Goal: Task Accomplishment & Management: Complete application form

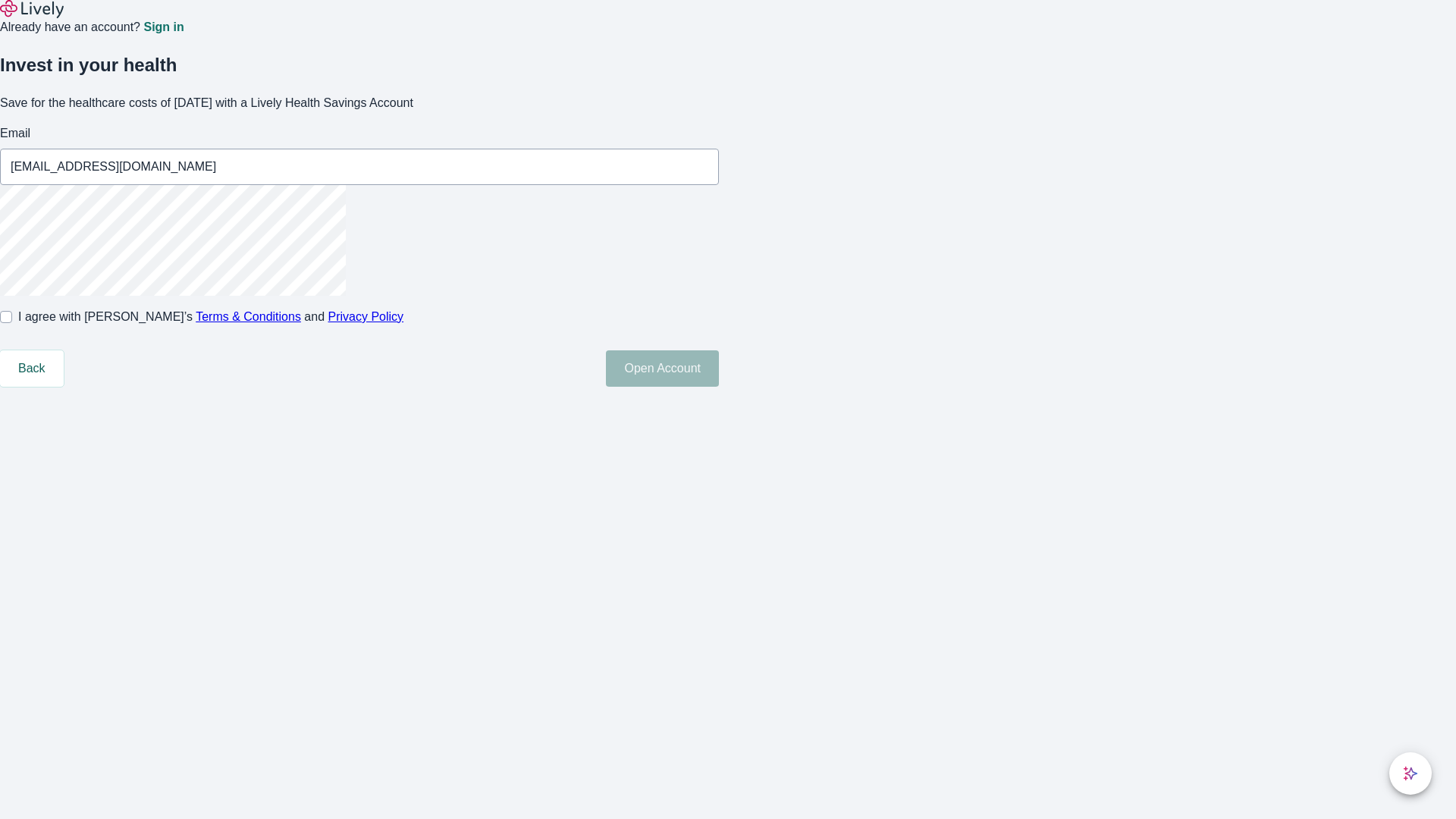
click at [12, 323] on input "I agree with Lively’s Terms & Conditions and Privacy Policy" at bounding box center [6, 317] width 12 height 12
checkbox input "true"
click at [719, 386] on button "Open Account" at bounding box center [662, 368] width 113 height 36
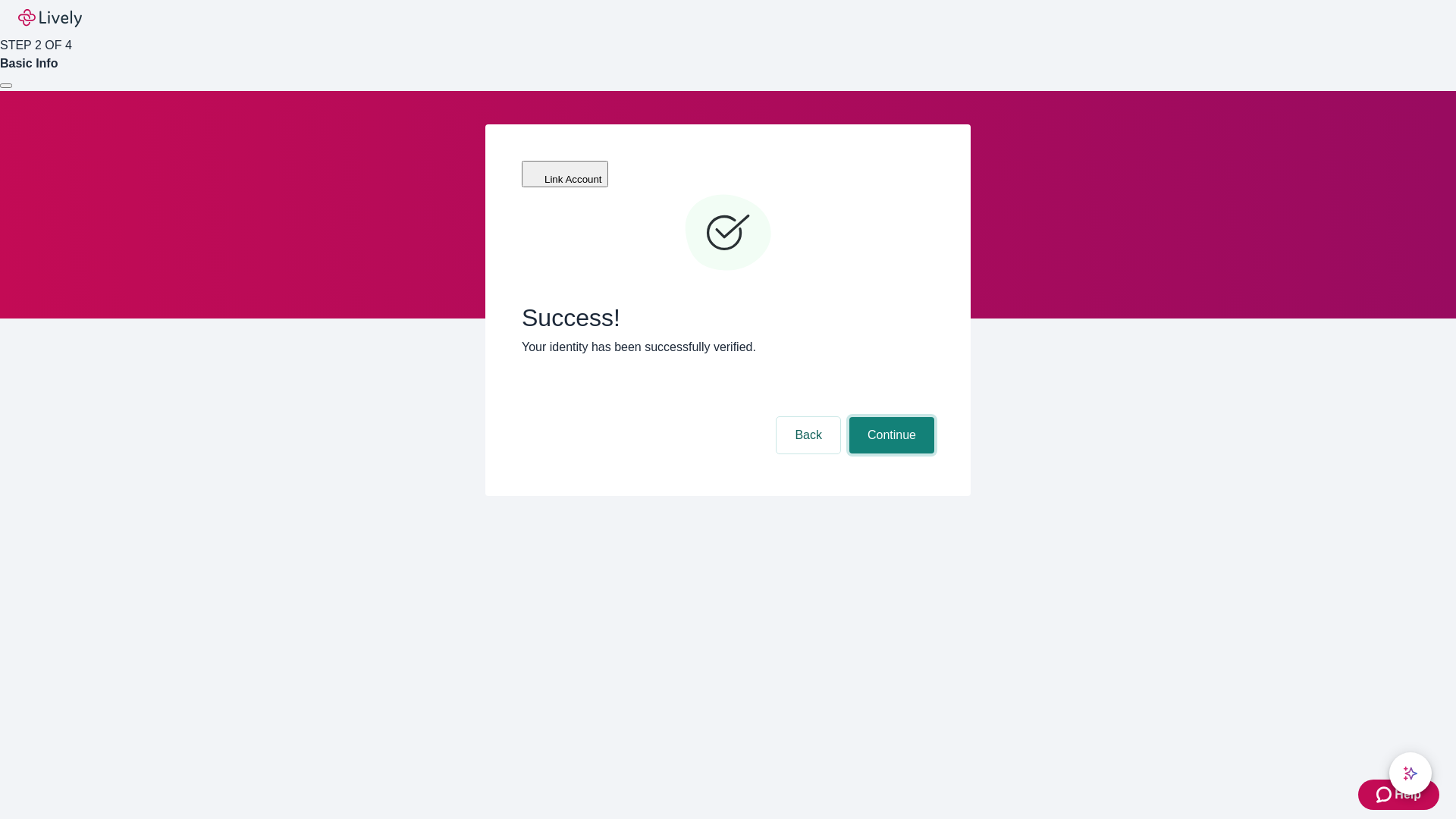
click at [889, 417] on button "Continue" at bounding box center [892, 435] width 85 height 36
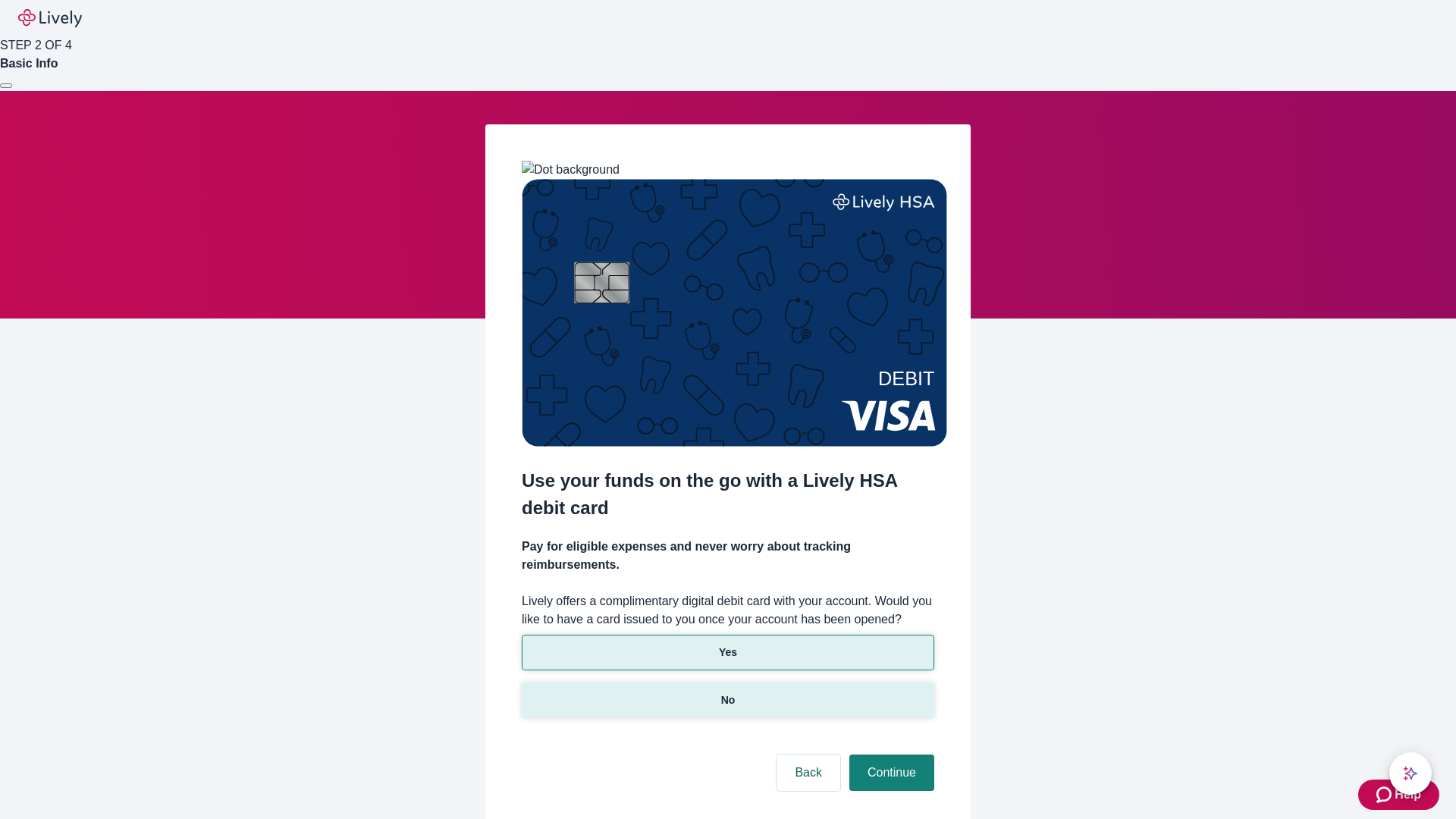
click at [728, 692] on p "No" at bounding box center [728, 700] width 15 height 16
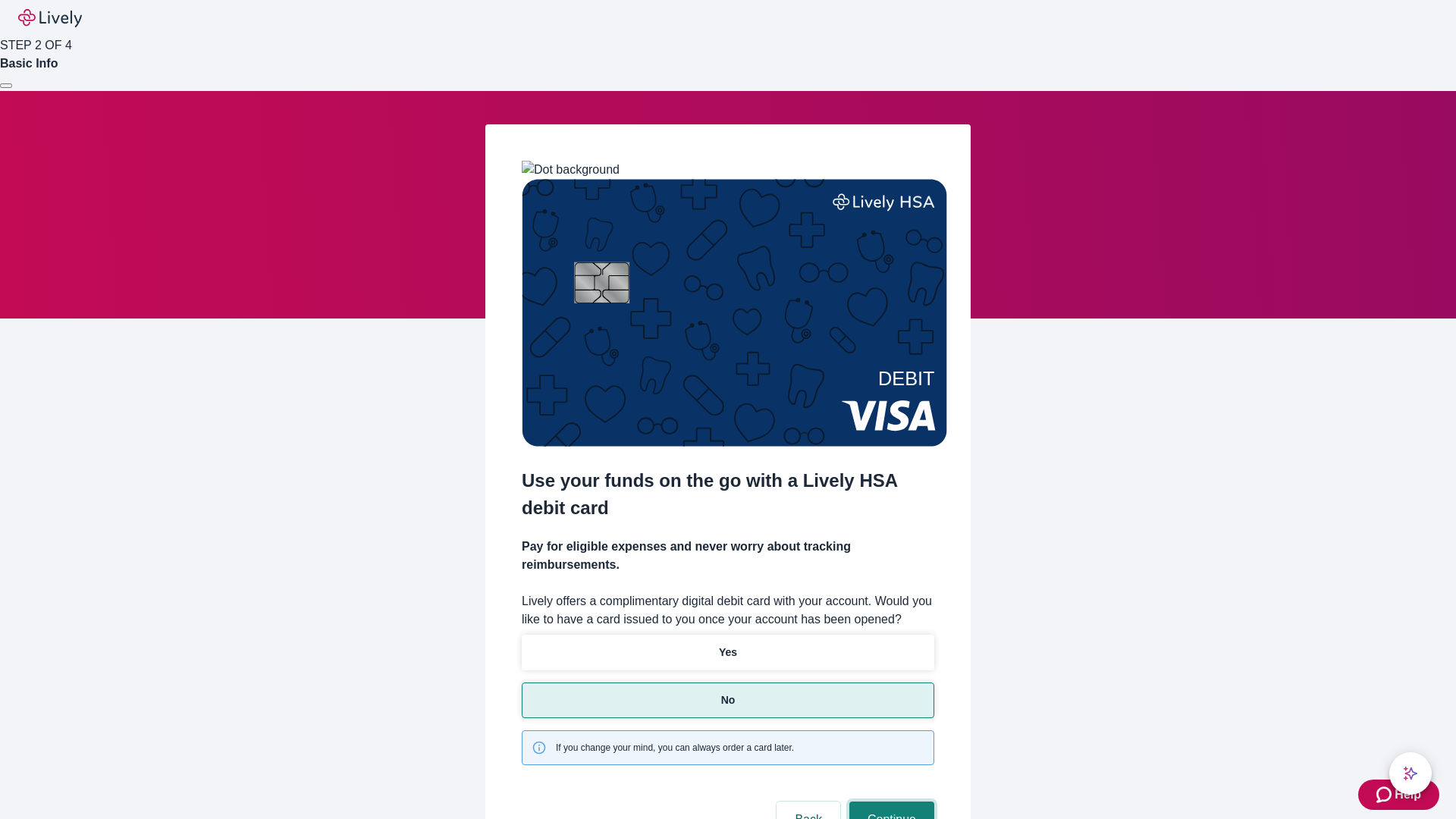
click at [889, 801] on button "Continue" at bounding box center [892, 819] width 85 height 36
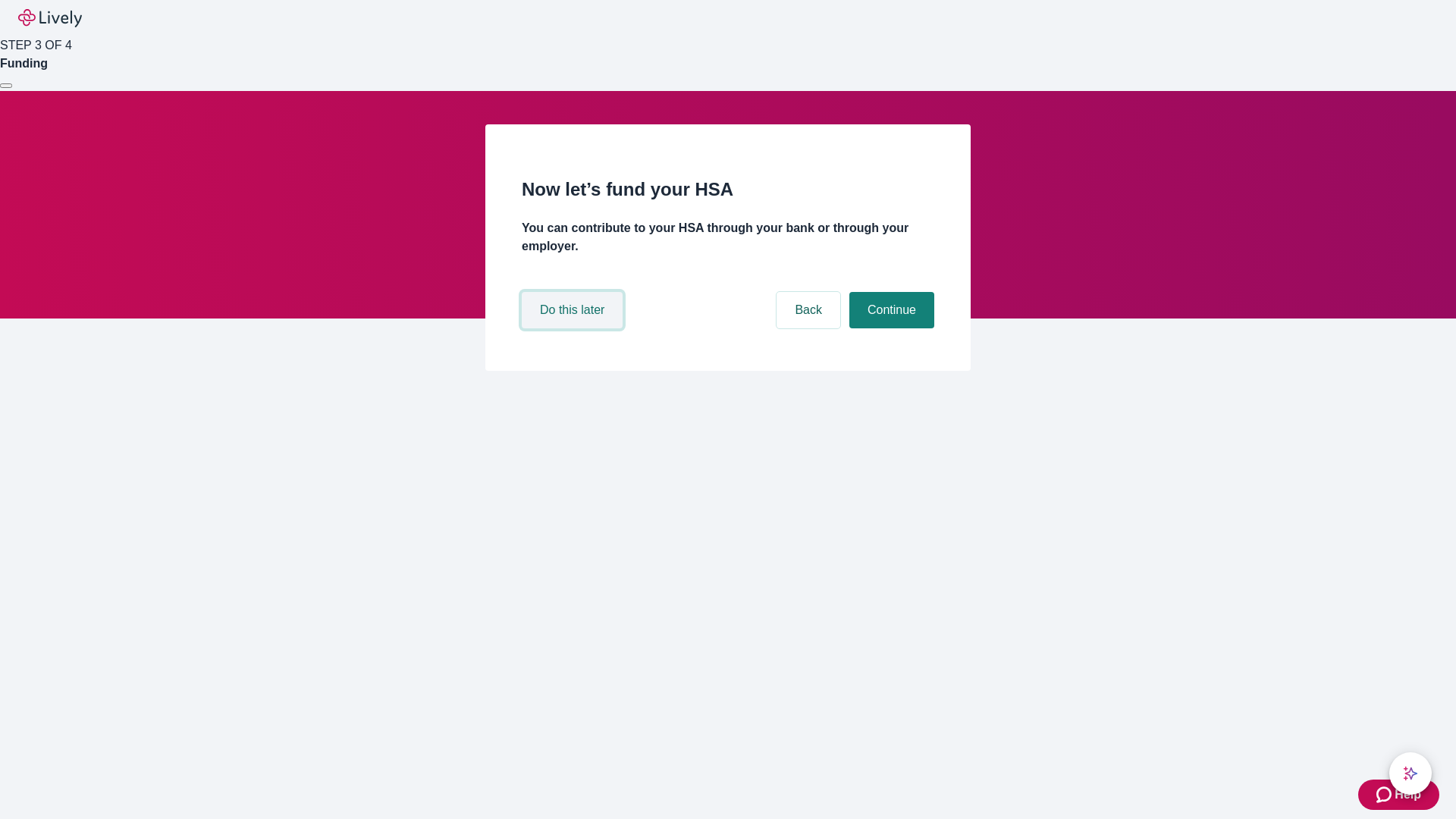
click at [574, 328] on button "Do this later" at bounding box center [572, 309] width 101 height 36
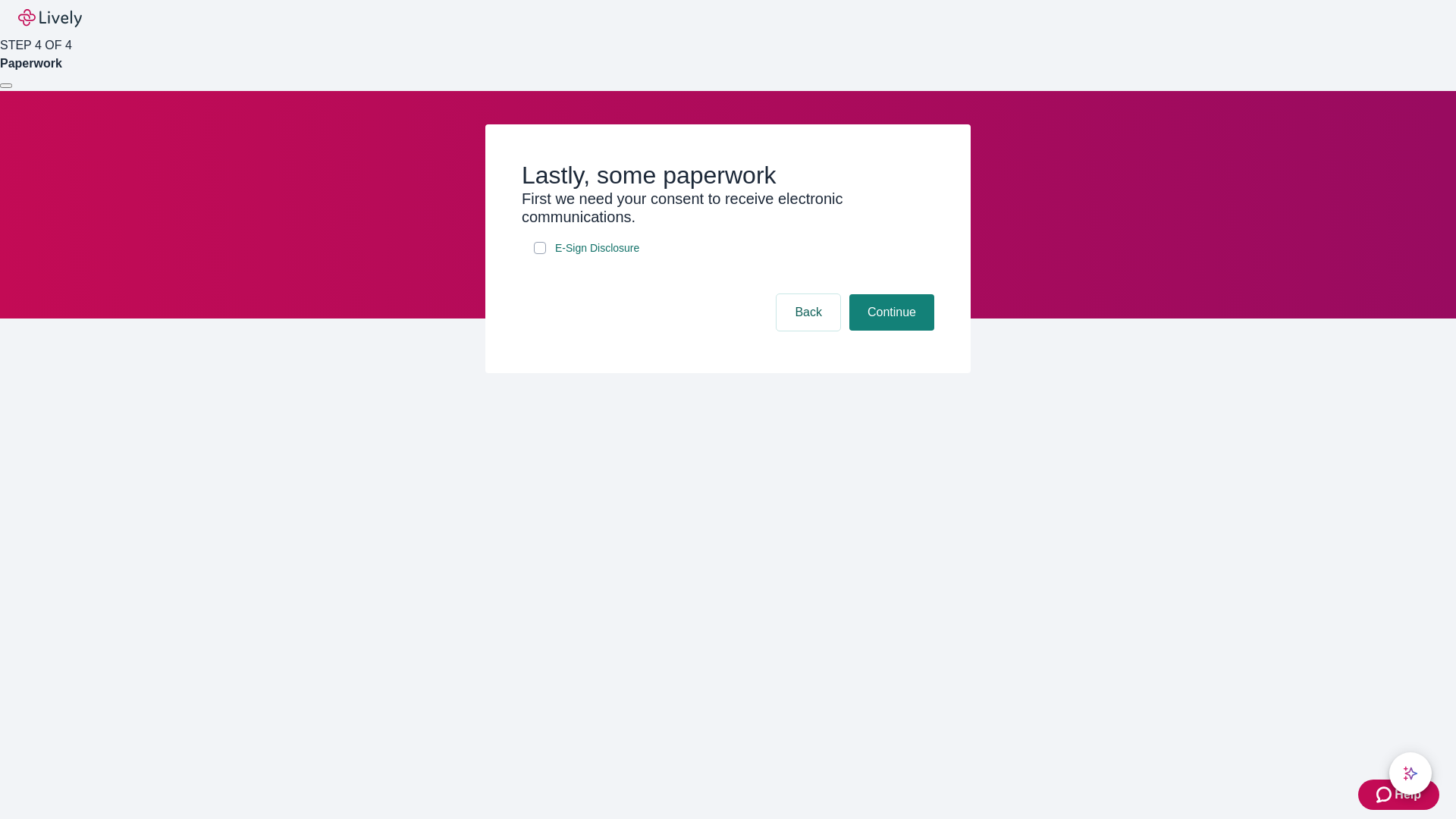
click at [540, 254] on input "E-Sign Disclosure" at bounding box center [540, 248] width 12 height 12
checkbox input "true"
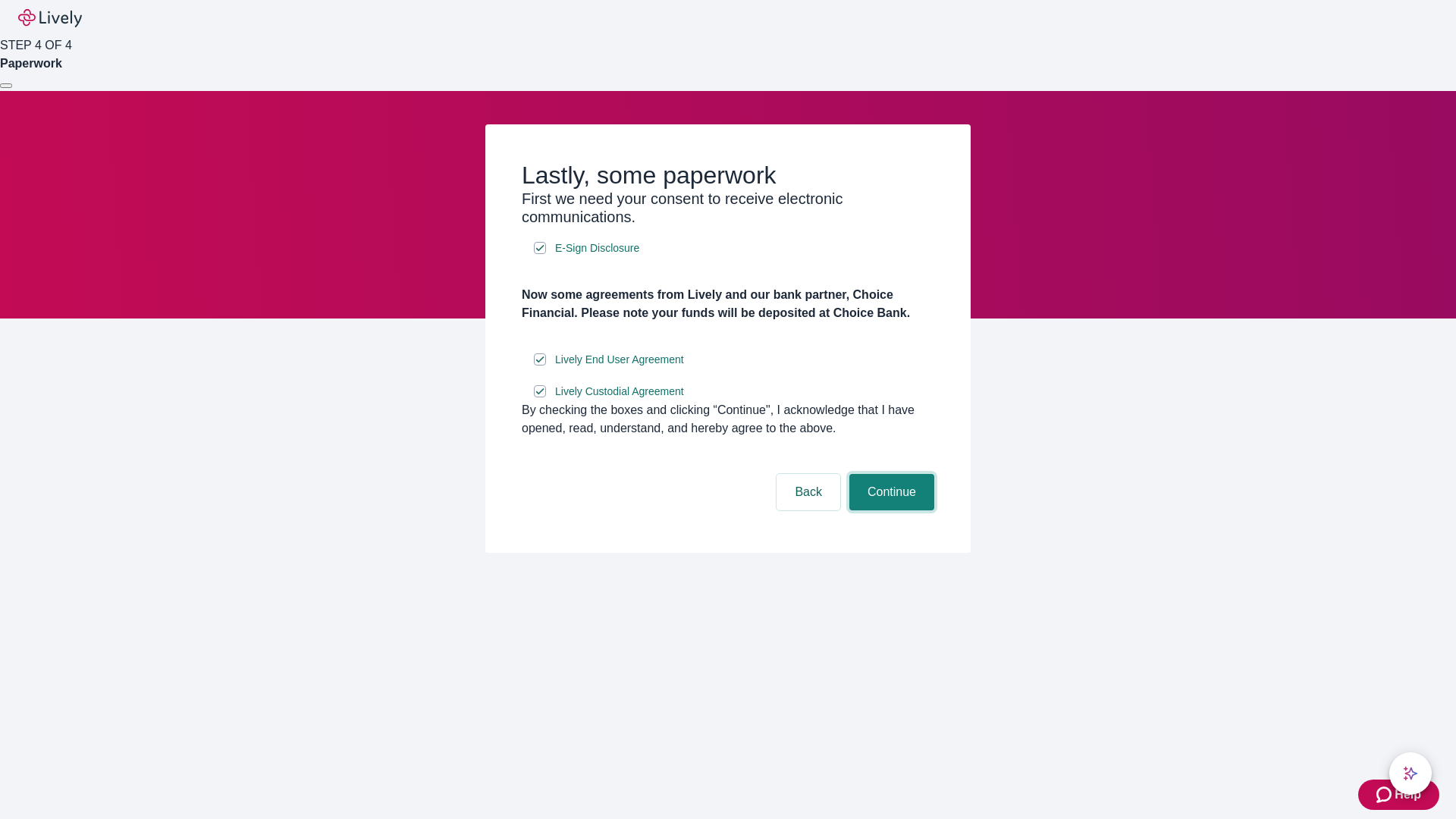
click at [889, 510] on button "Continue" at bounding box center [892, 492] width 85 height 36
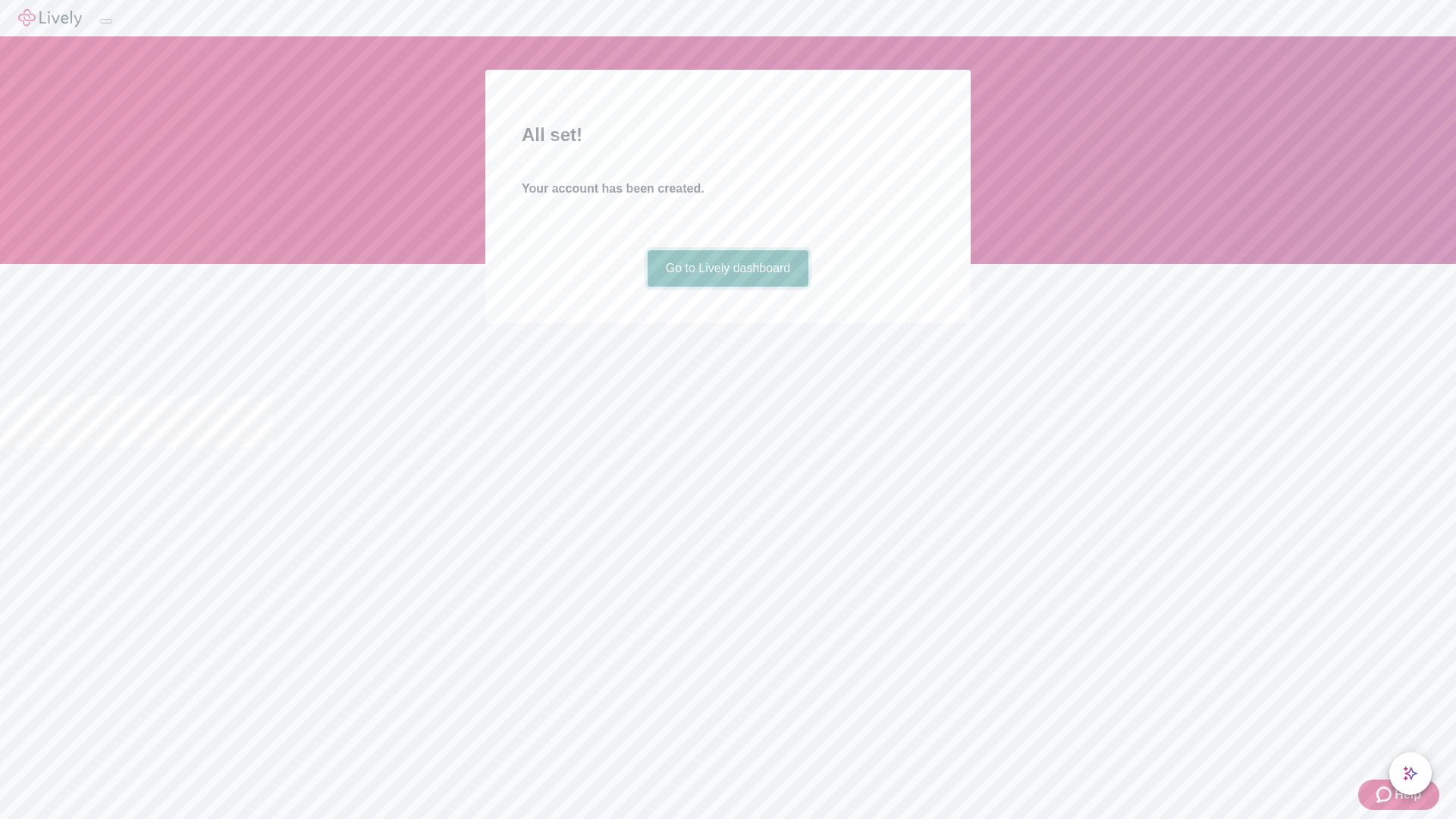
click at [728, 286] on link "Go to Lively dashboard" at bounding box center [728, 268] width 162 height 36
